Goal: Transaction & Acquisition: Subscribe to service/newsletter

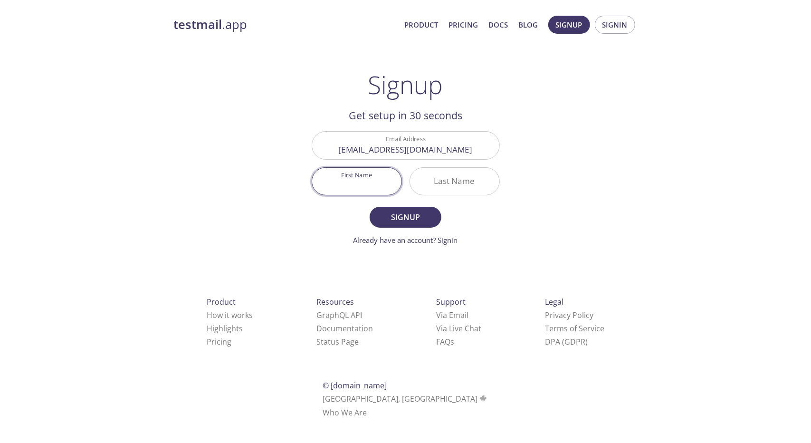
click at [336, 180] on input "First Name" at bounding box center [356, 181] width 89 height 27
type input "Arshad"
click at [466, 175] on input "Last Name" at bounding box center [454, 181] width 89 height 27
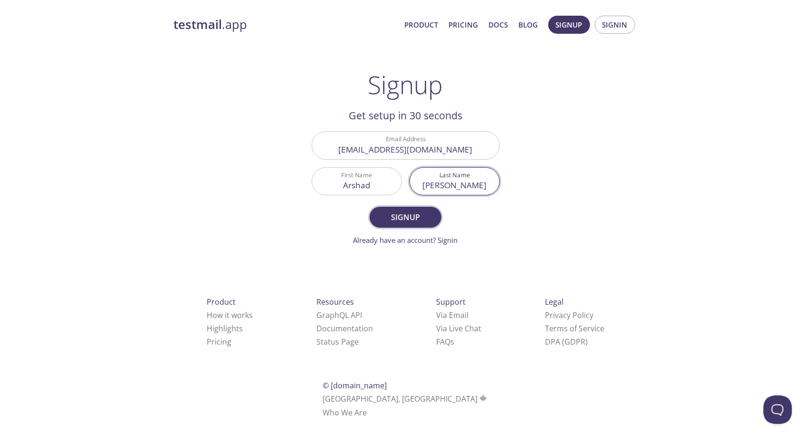
type input "[PERSON_NAME]"
click at [418, 217] on span "Signup" at bounding box center [405, 217] width 50 height 13
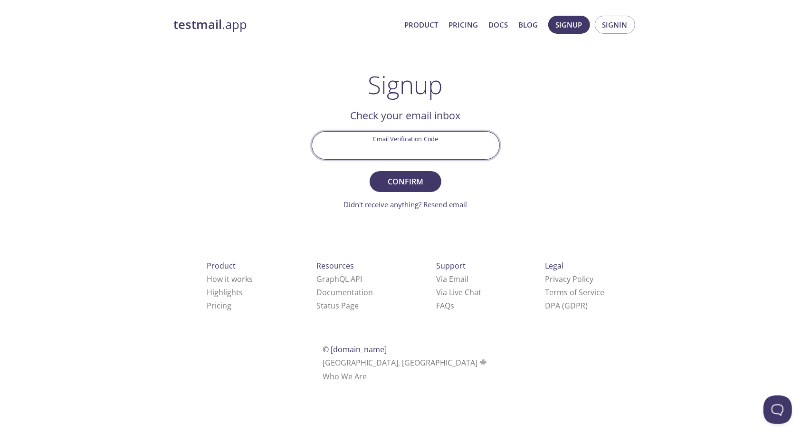
click at [399, 156] on input "Email Verification Code" at bounding box center [405, 145] width 187 height 27
paste input "1DH9THQ"
type input "1DH9THQ"
click at [409, 189] on button "Confirm" at bounding box center [405, 181] width 71 height 21
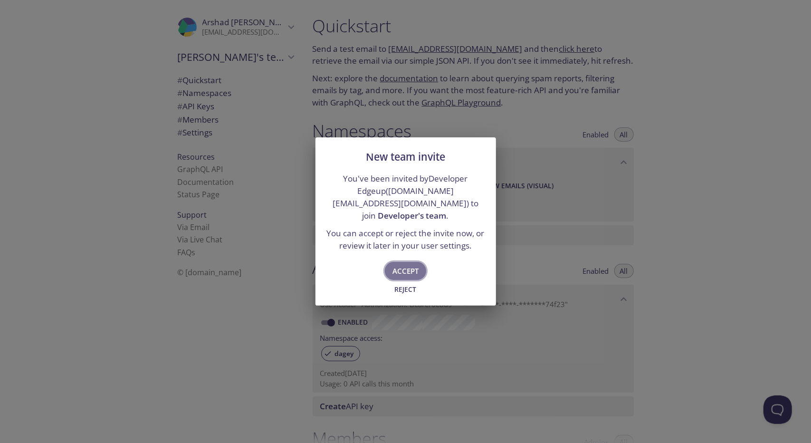
click at [404, 267] on span "Accept" at bounding box center [405, 271] width 26 height 12
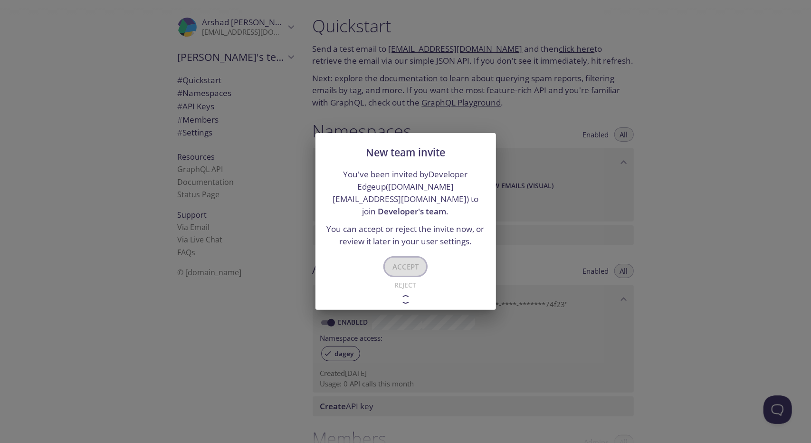
type input "Developer's team"
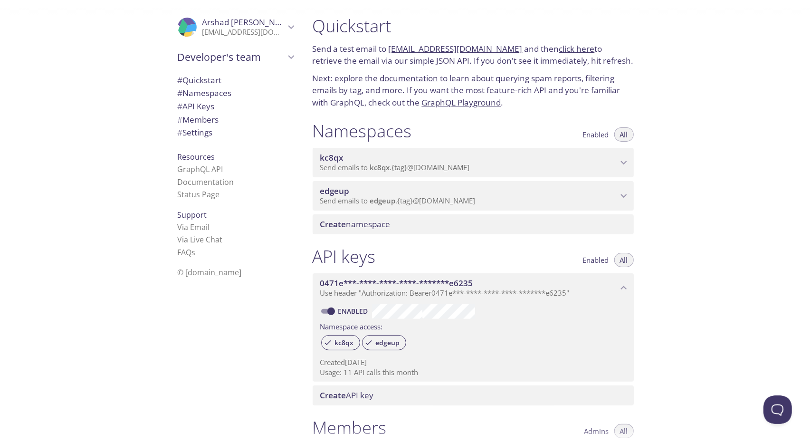
click at [353, 199] on span "Send emails to edgeup . {tag} @[DOMAIN_NAME]" at bounding box center [397, 201] width 155 height 10
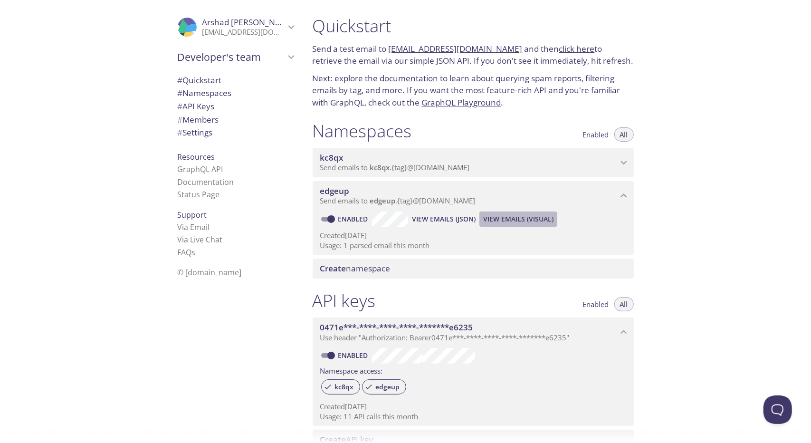
click at [497, 218] on span "View Emails (Visual)" at bounding box center [518, 218] width 70 height 11
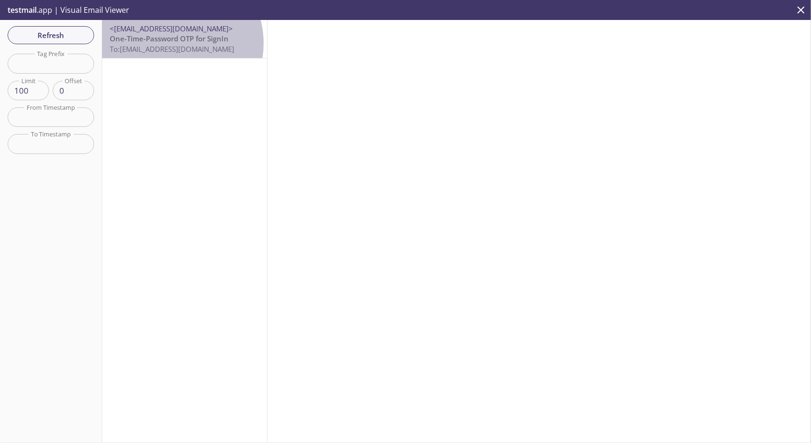
click at [173, 43] on span "One-Time-Password OTP for SignIn" at bounding box center [169, 39] width 119 height 10
